Goal: Use online tool/utility: Utilize a website feature to perform a specific function

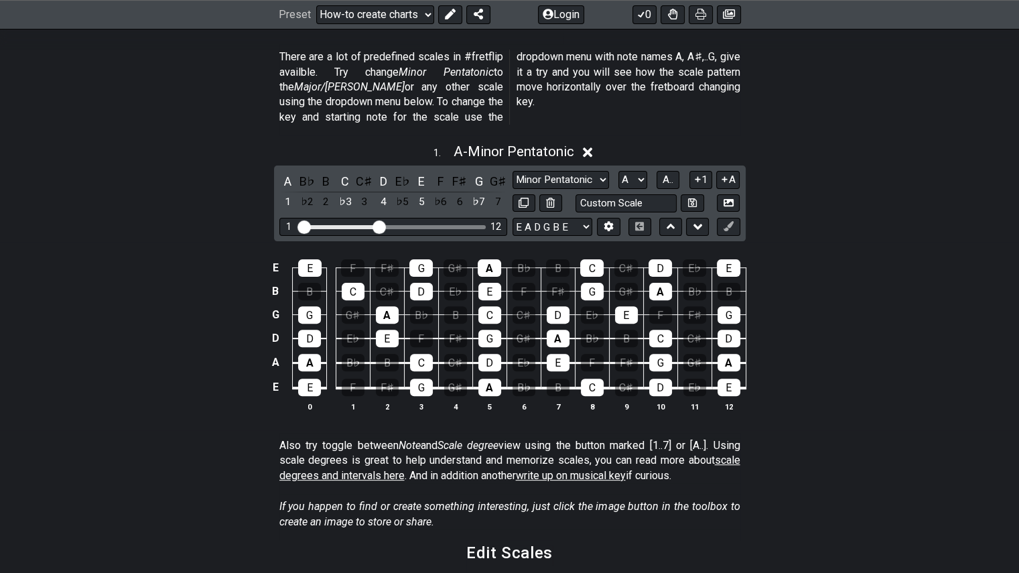
scroll to position [402, 0]
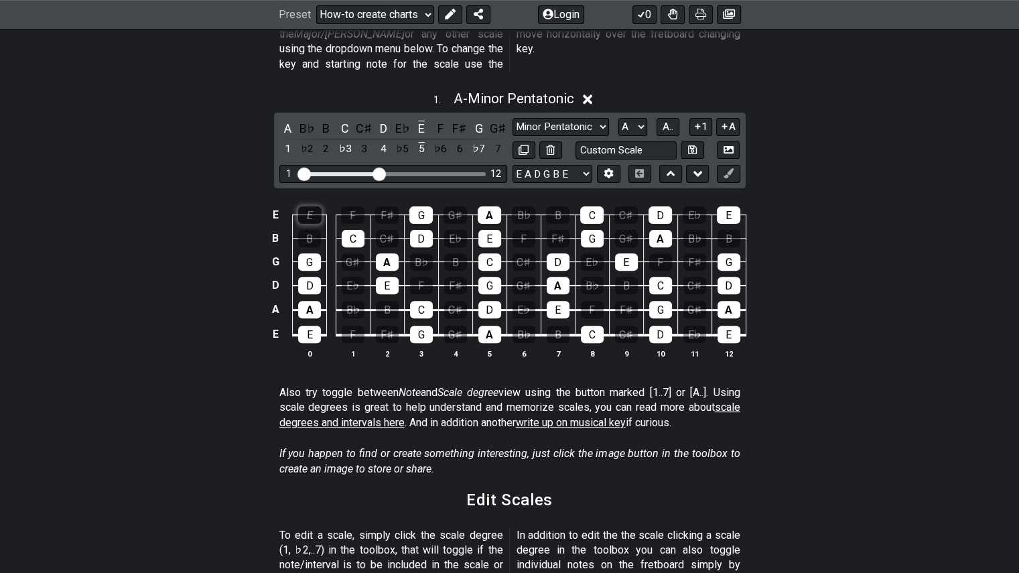
click at [316, 206] on div "E" at bounding box center [309, 214] width 23 height 17
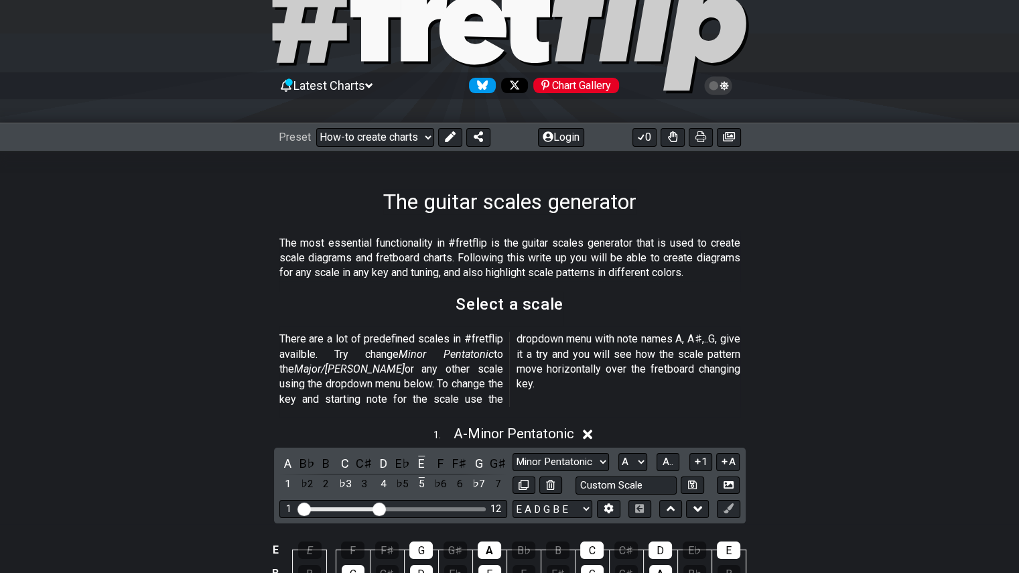
scroll to position [201, 0]
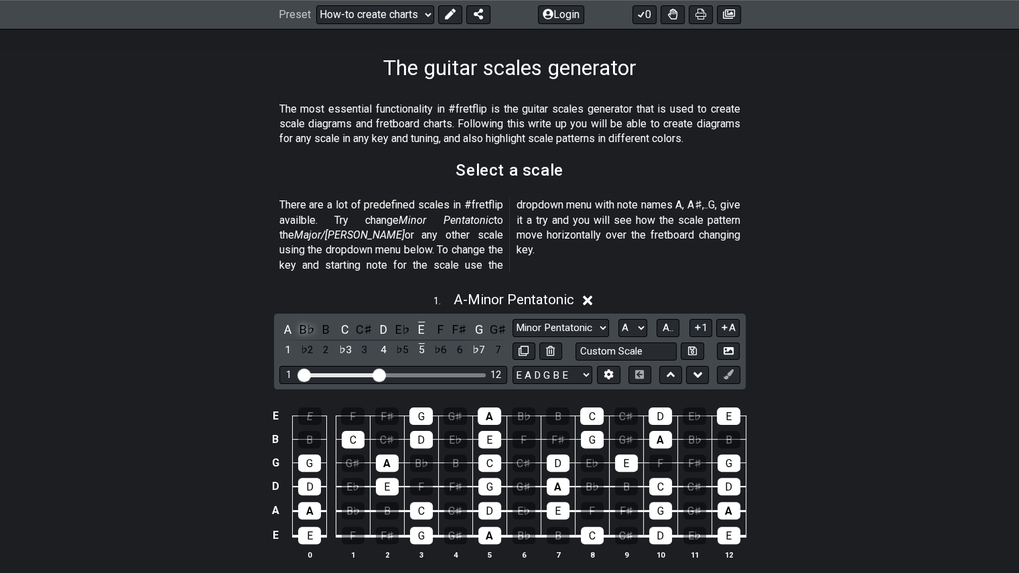
click at [308, 320] on div "B♭" at bounding box center [306, 329] width 17 height 18
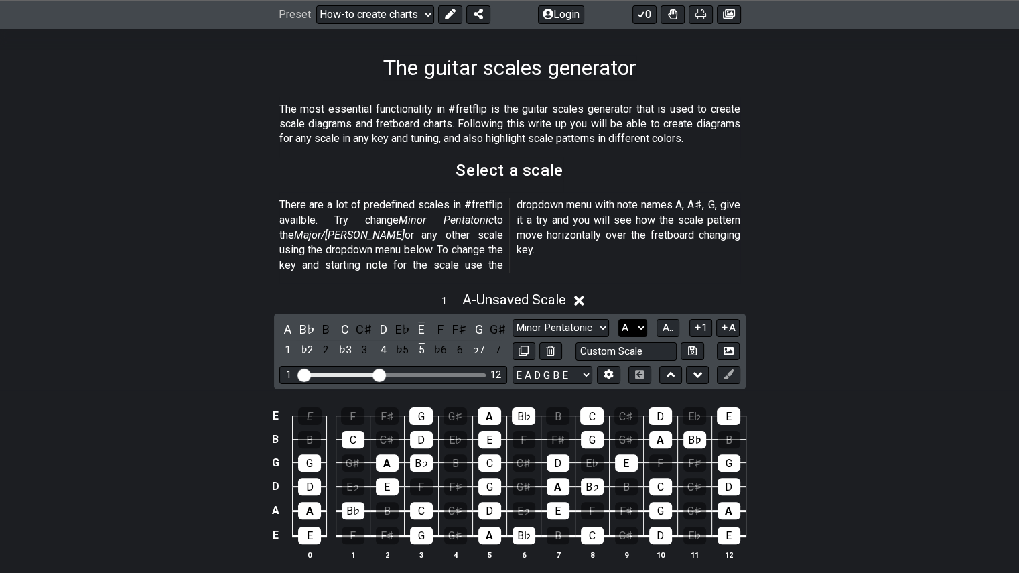
click at [634, 319] on select "A♭ A A♯ B♭ B C C♯ D♭ D D♯ E♭ E F F♯ G♭ G G♯" at bounding box center [633, 328] width 29 height 18
select select "G"
click at [619, 319] on select "A♭ A A♯ B♭ B C C♯ D♭ D D♯ E♭ E F F♯ G♭ G G♯" at bounding box center [633, 328] width 29 height 18
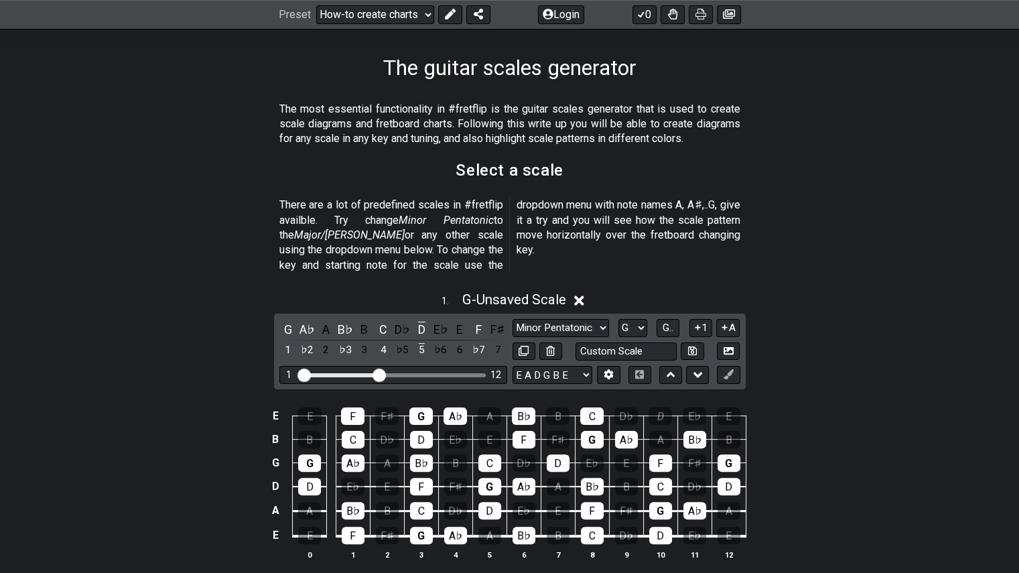
scroll to position [67, 0]
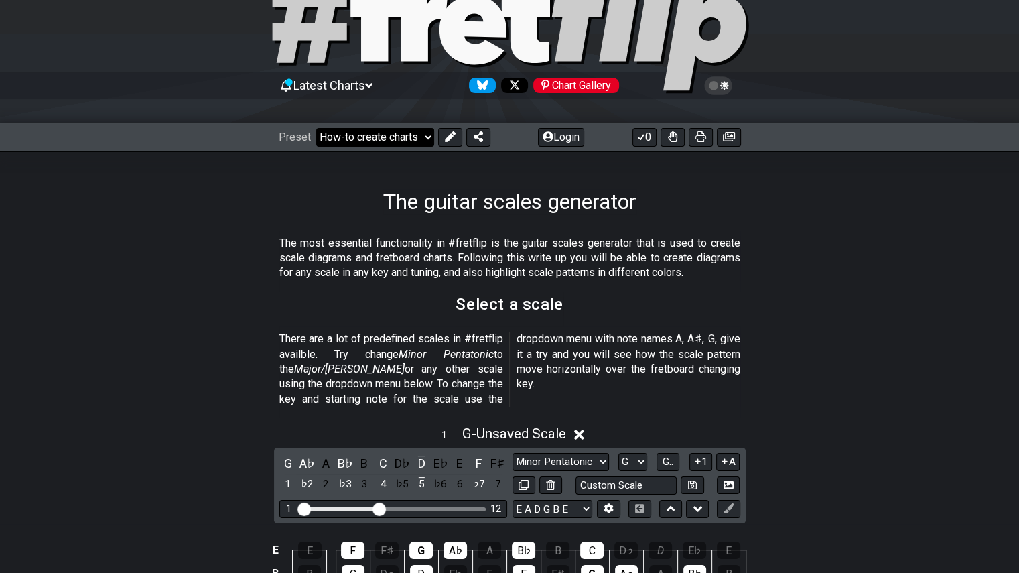
click at [386, 133] on select "Welcome to #fretflip! Initial Preset Custom Preset Minor Pentatonic Major Penta…" at bounding box center [375, 137] width 118 height 19
click at [316, 128] on select "Welcome to #fretflip! Initial Preset Custom Preset Minor Pentatonic Major Penta…" at bounding box center [375, 137] width 118 height 19
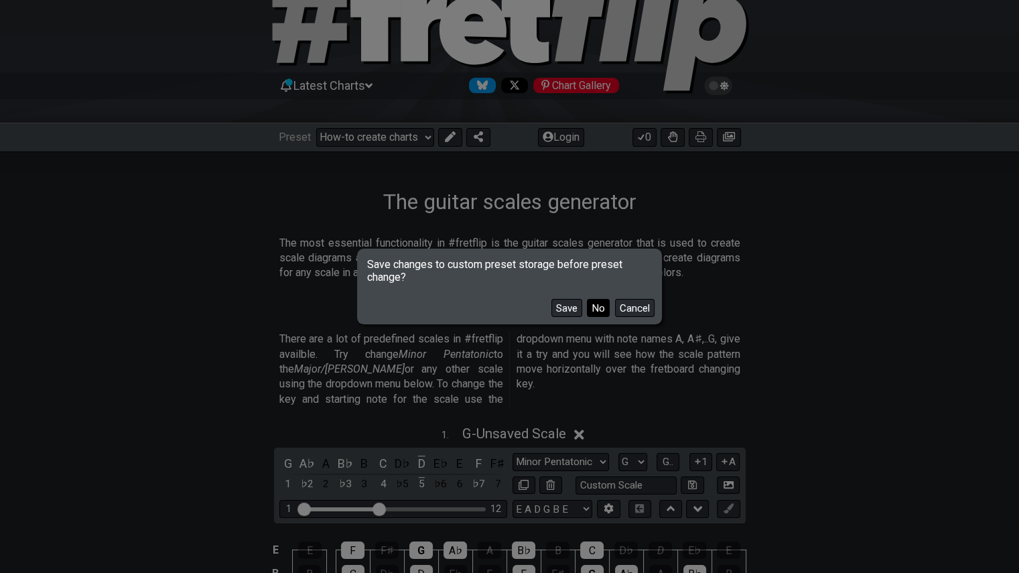
click at [599, 308] on button "No" at bounding box center [598, 308] width 23 height 18
select select "/common-guitar-chords"
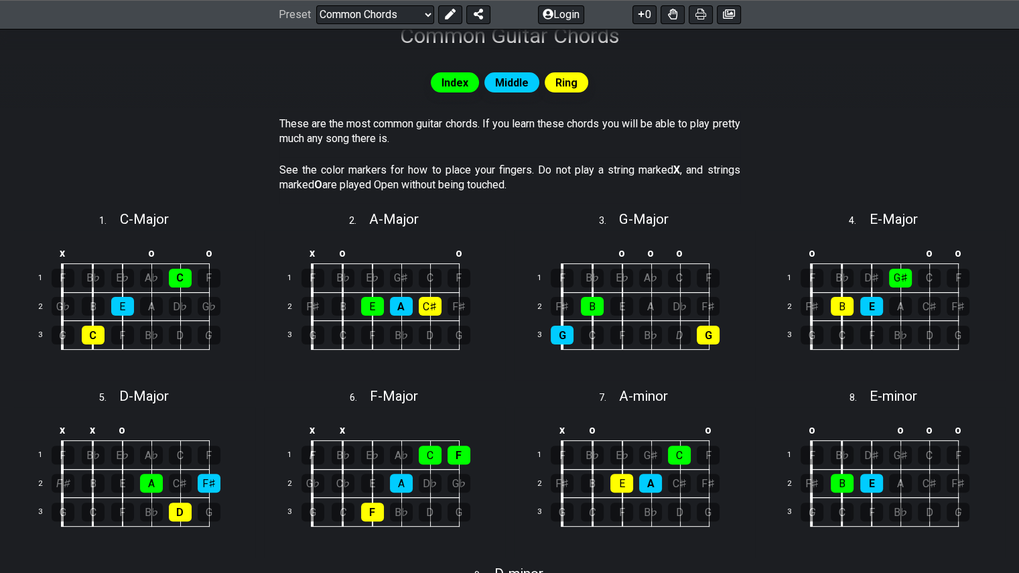
scroll to position [201, 0]
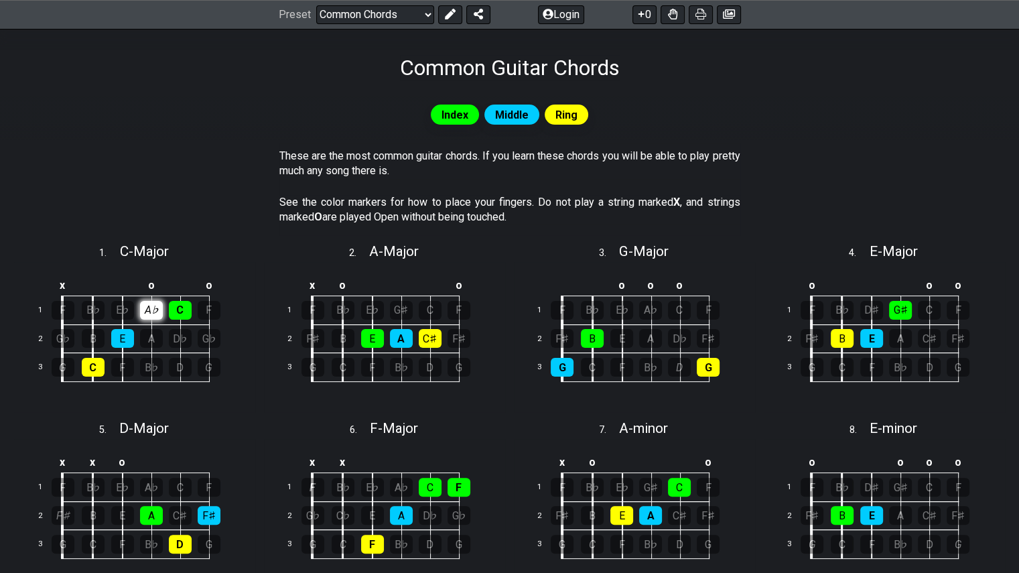
click at [148, 313] on div "A♭" at bounding box center [151, 310] width 23 height 19
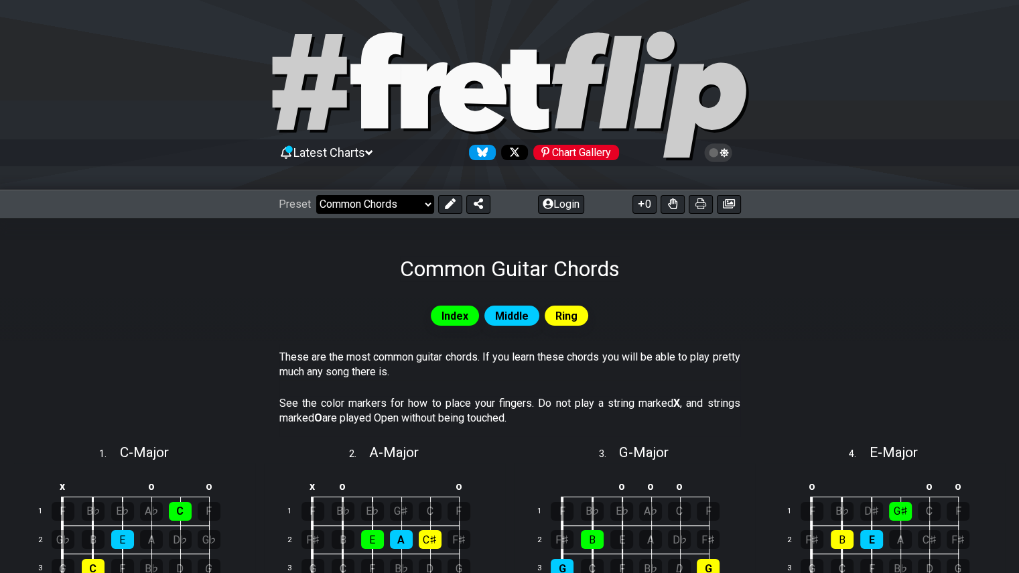
click at [422, 201] on select "Welcome to #fretflip! Initial Preset Custom Preset Minor Pentatonic Major Penta…" at bounding box center [375, 204] width 118 height 19
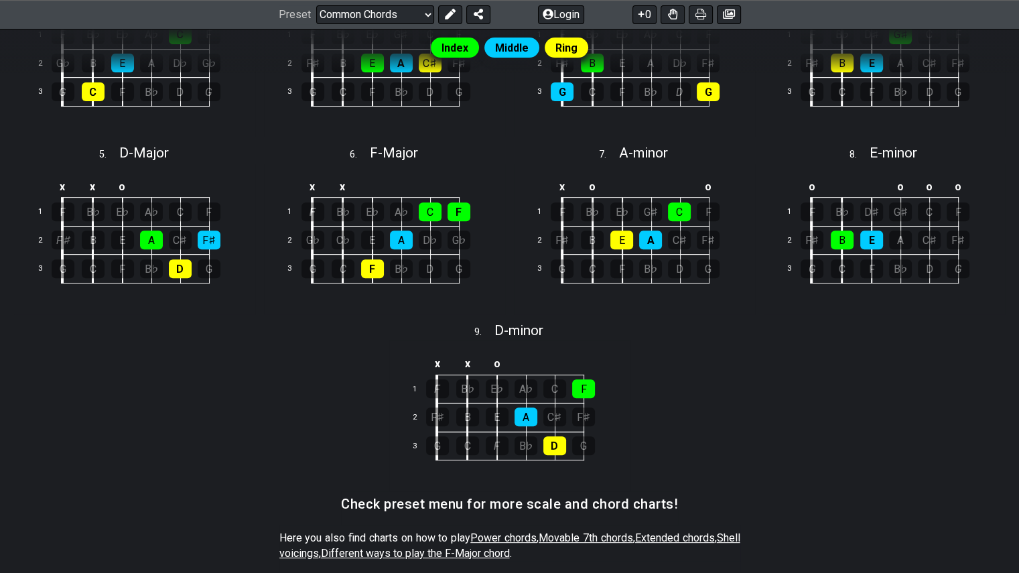
scroll to position [402, 0]
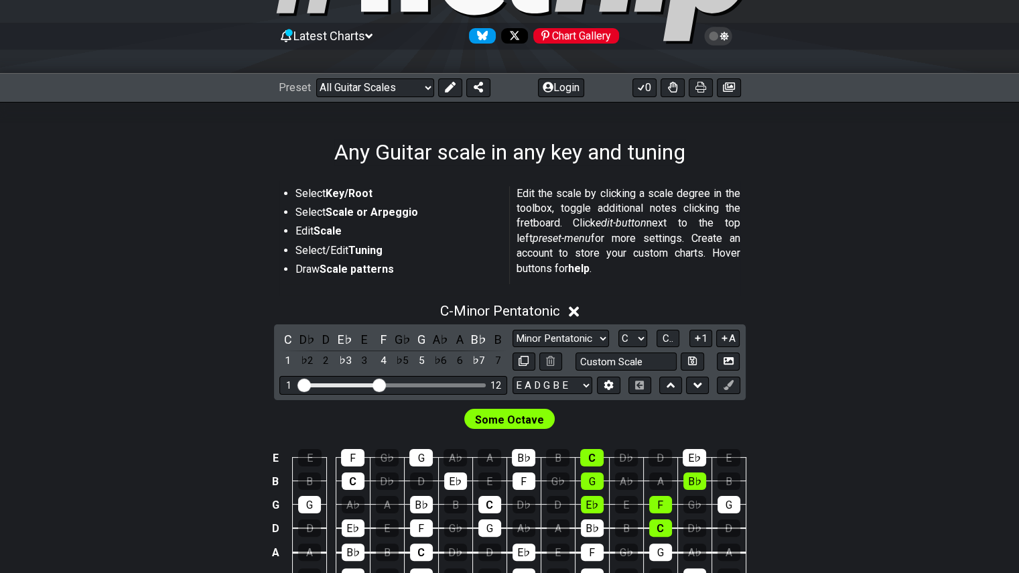
scroll to position [201, 0]
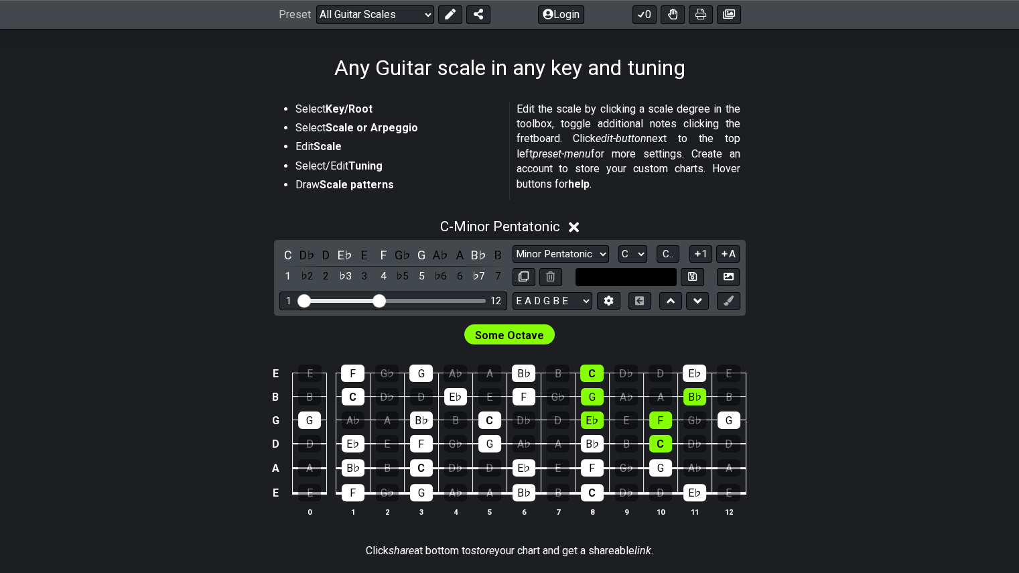
click at [624, 281] on input "text" at bounding box center [627, 277] width 102 height 18
type input "Custom Scale"
click at [804, 312] on div "C - Minor Pentatonic C D♭ D E♭ E F G♭ G A♭ A B♭ B 1 ♭2 2 ♭3 3 4 ♭5 5 ♭6 6 ♭7 7 …" at bounding box center [509, 373] width 1019 height 326
click at [428, 15] on select "Welcome to #fretflip! Initial Preset Custom Preset Minor Pentatonic Major Penta…" at bounding box center [375, 14] width 118 height 19
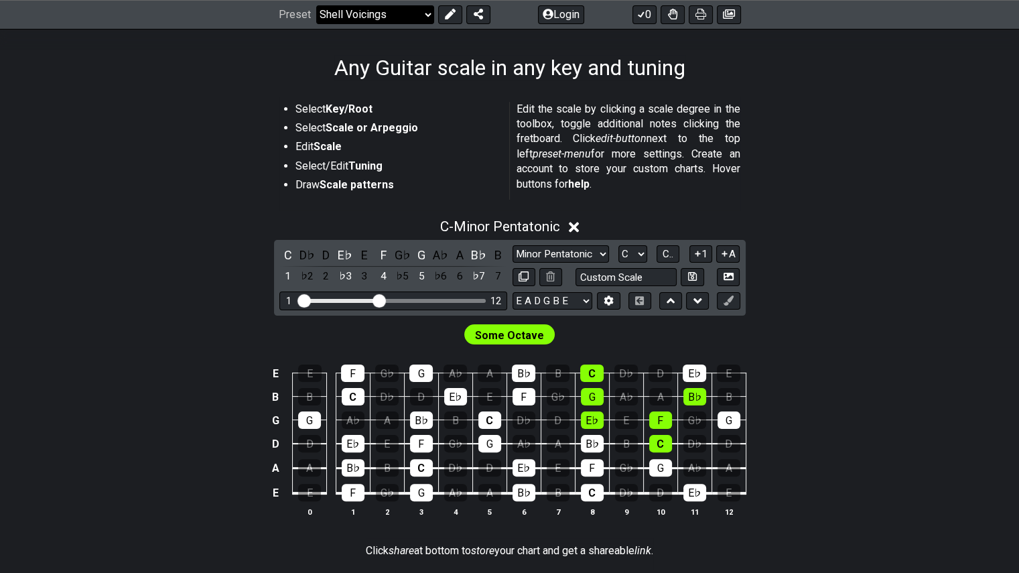
click at [316, 5] on select "Welcome to #fretflip! Initial Preset Custom Preset Minor Pentatonic Major Penta…" at bounding box center [375, 14] width 118 height 19
select select "/shell-voicings"
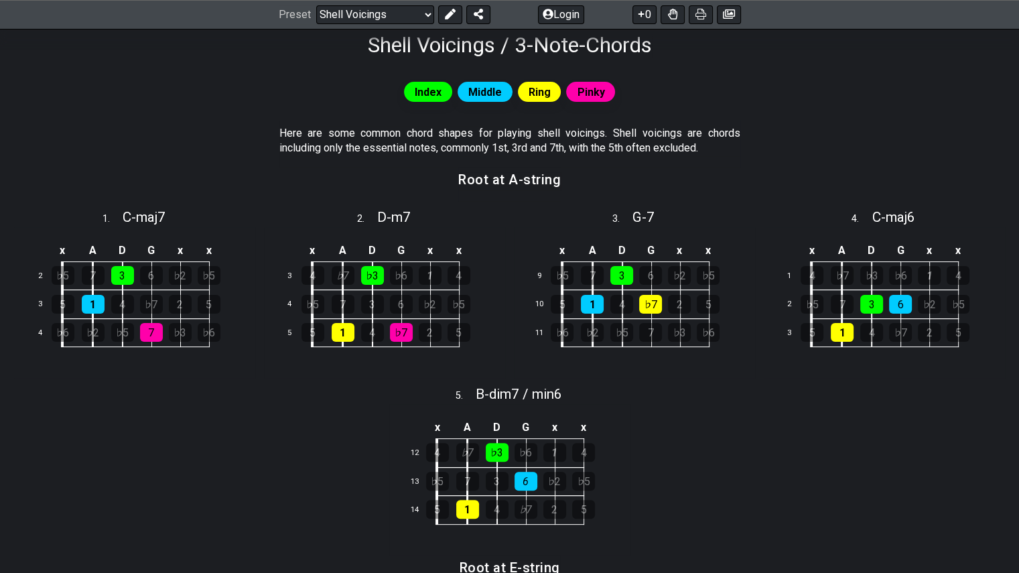
scroll to position [201, 0]
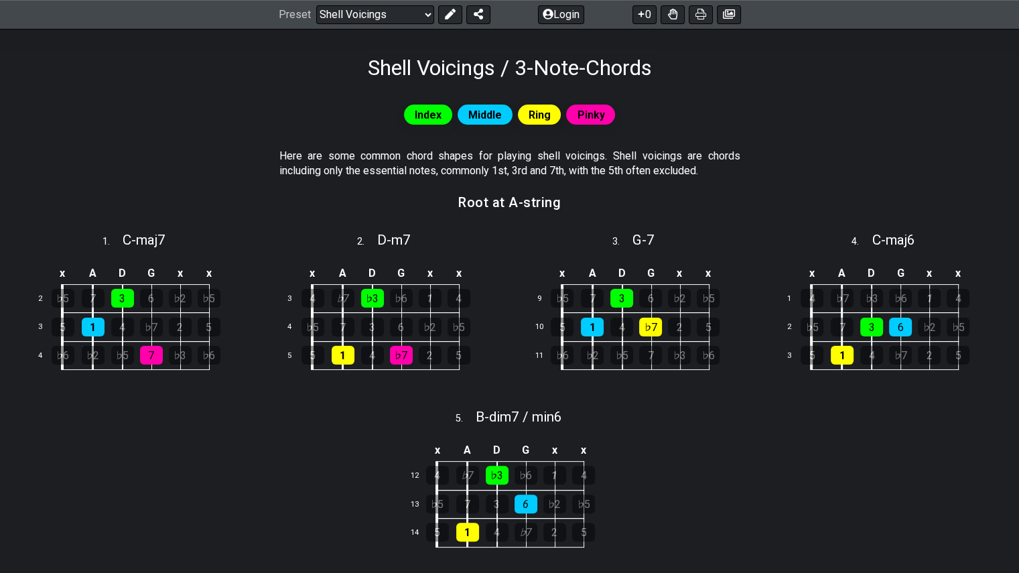
click at [500, 115] on span "Middle" at bounding box center [485, 114] width 34 height 19
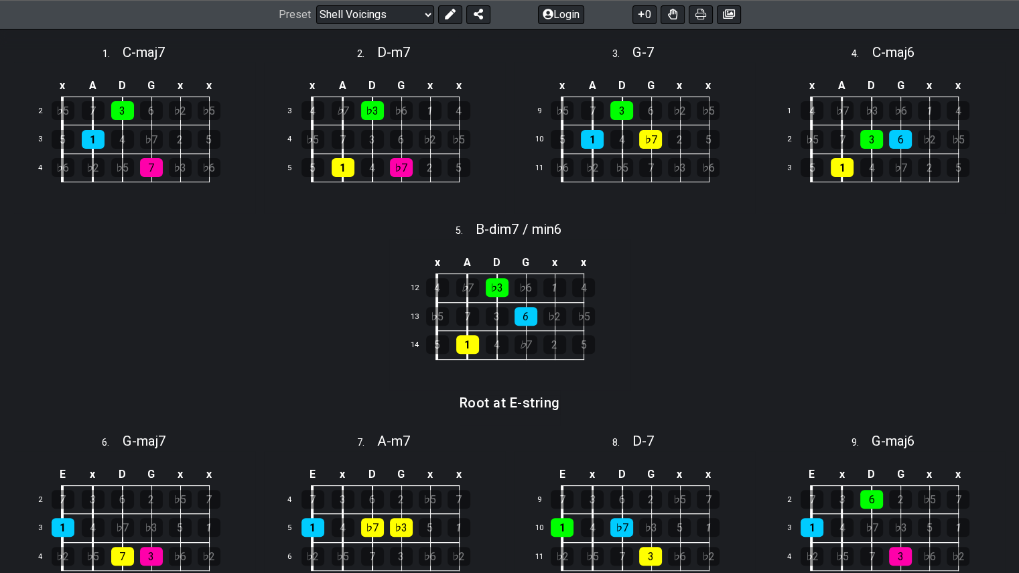
scroll to position [322, 0]
